Goal: Task Accomplishment & Management: Manage account settings

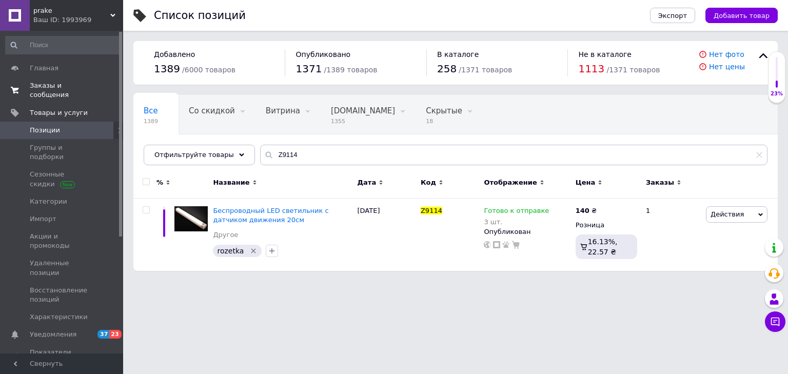
click at [47, 87] on span "Заказы и сообщения" at bounding box center [62, 90] width 65 height 18
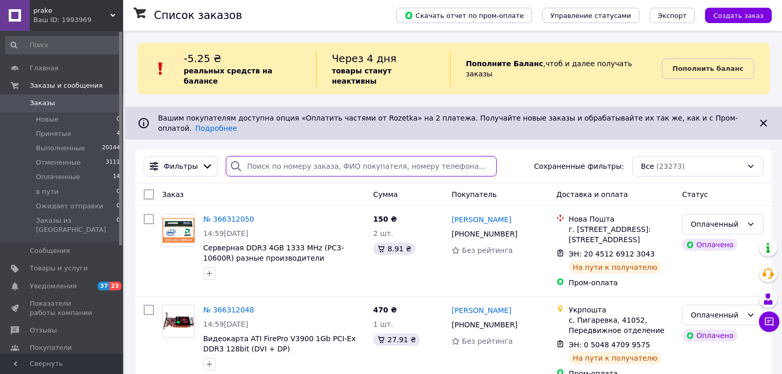
drag, startPoint x: 283, startPoint y: 148, endPoint x: 303, endPoint y: 154, distance: 21.4
click at [286, 156] on input "search" at bounding box center [361, 166] width 271 height 21
paste input "[PHONE_NUMBER]"
type input "[PHONE_NUMBER]"
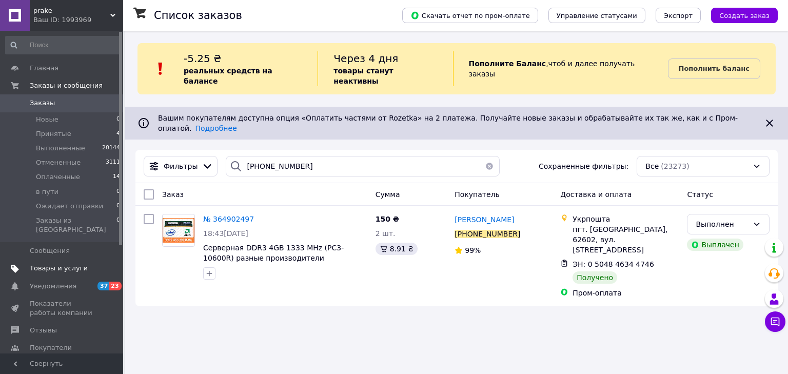
click at [60, 264] on span "Товары и услуги" at bounding box center [59, 268] width 58 height 9
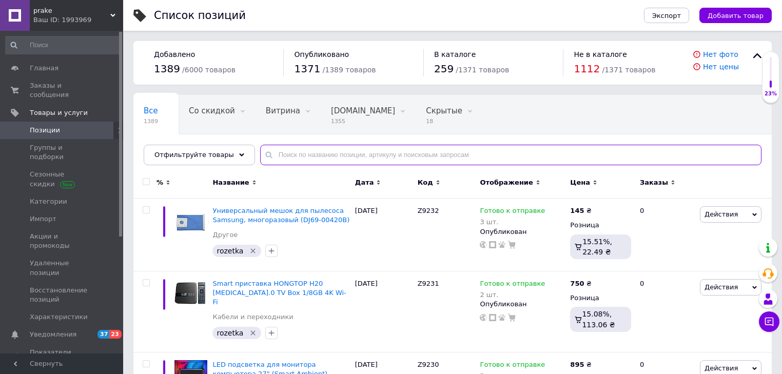
click at [281, 154] on input "text" at bounding box center [510, 155] width 501 height 21
paste input "Z9125"
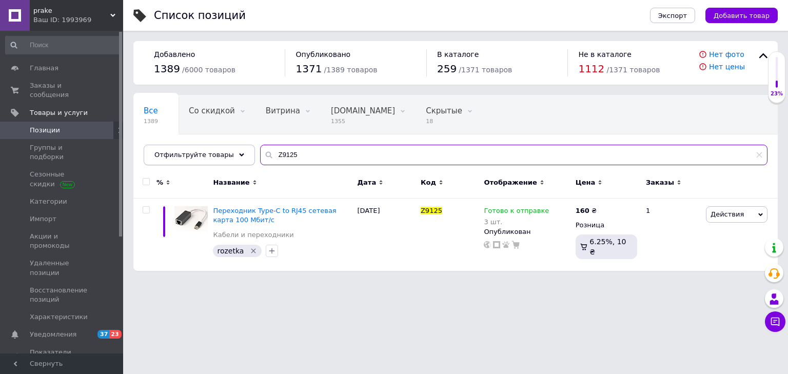
drag, startPoint x: 234, startPoint y: 156, endPoint x: 197, endPoint y: 158, distance: 36.4
click at [197, 158] on div "Отфильтруйте товары Z9125" at bounding box center [456, 155] width 624 height 21
paste input "5537"
type input "Z5537"
